Goal: Navigation & Orientation: Go to known website

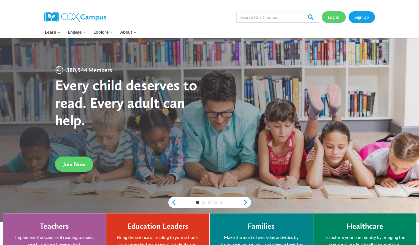
click at [333, 17] on link "Log In" at bounding box center [334, 16] width 24 height 11
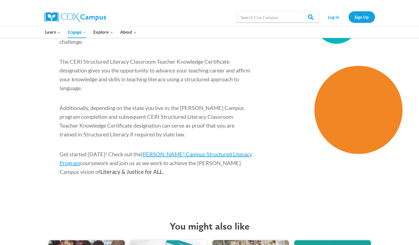
scroll to position [845, 0]
click at [173, 151] on span "Cox Campus Structured Literacy Program" at bounding box center [156, 158] width 193 height 15
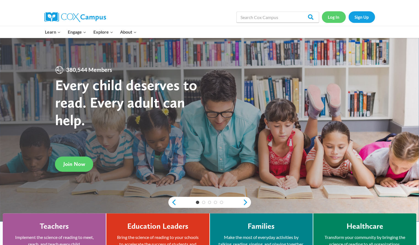
click at [331, 17] on link "Log In" at bounding box center [334, 16] width 24 height 11
